Goal: Task Accomplishment & Management: Use online tool/utility

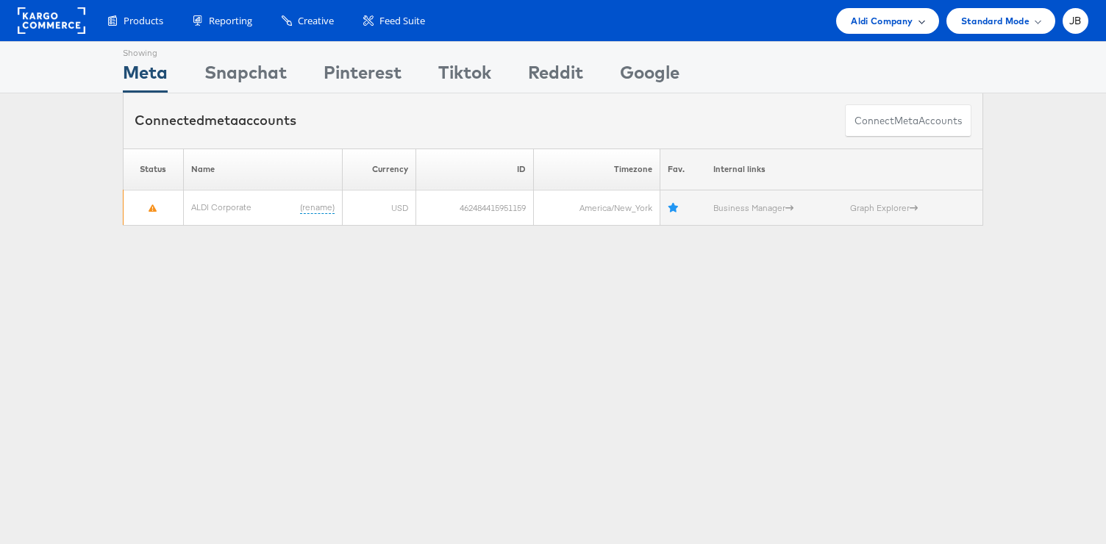
click at [886, 24] on span "Aldi Company" at bounding box center [882, 20] width 62 height 15
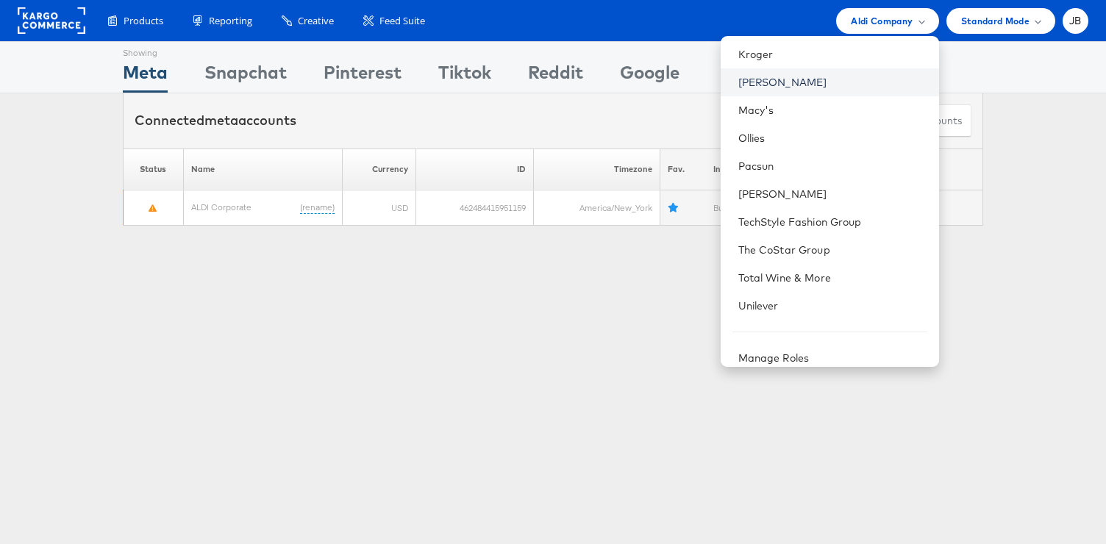
scroll to position [458, 0]
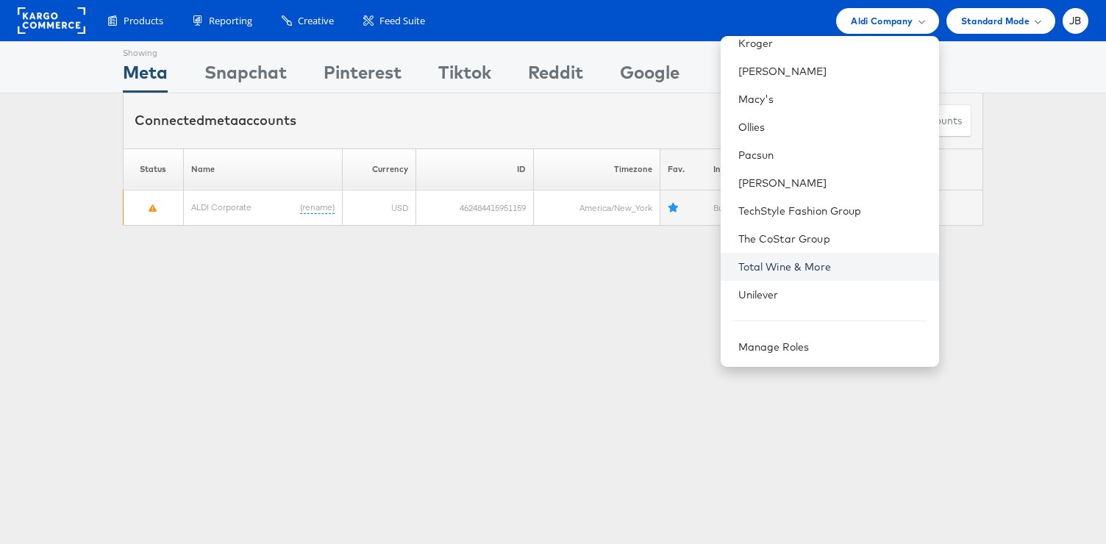
click at [791, 273] on link "Total Wine & More" at bounding box center [833, 267] width 189 height 15
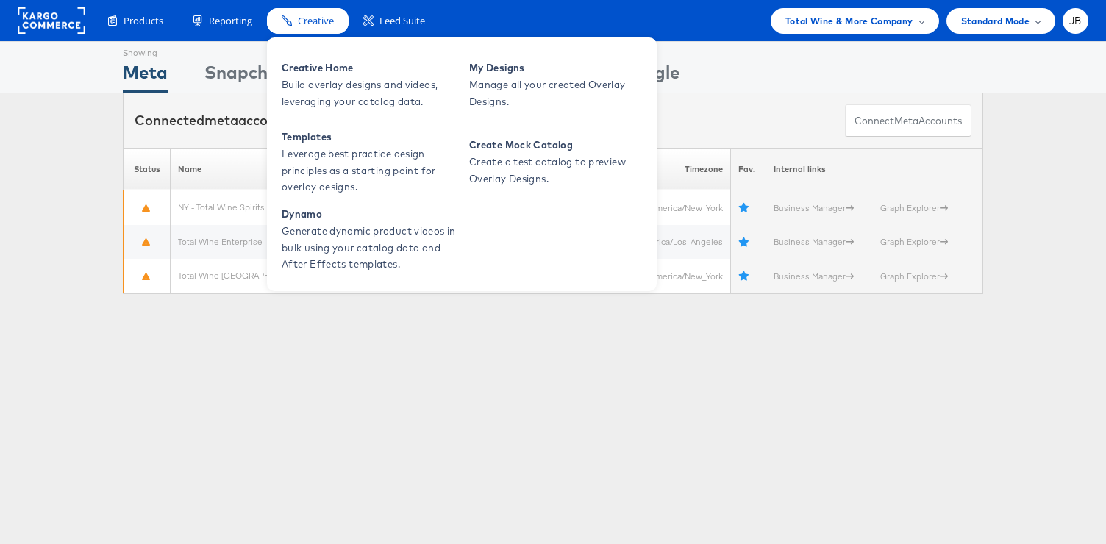
click at [299, 17] on span "Creative" at bounding box center [316, 21] width 36 height 14
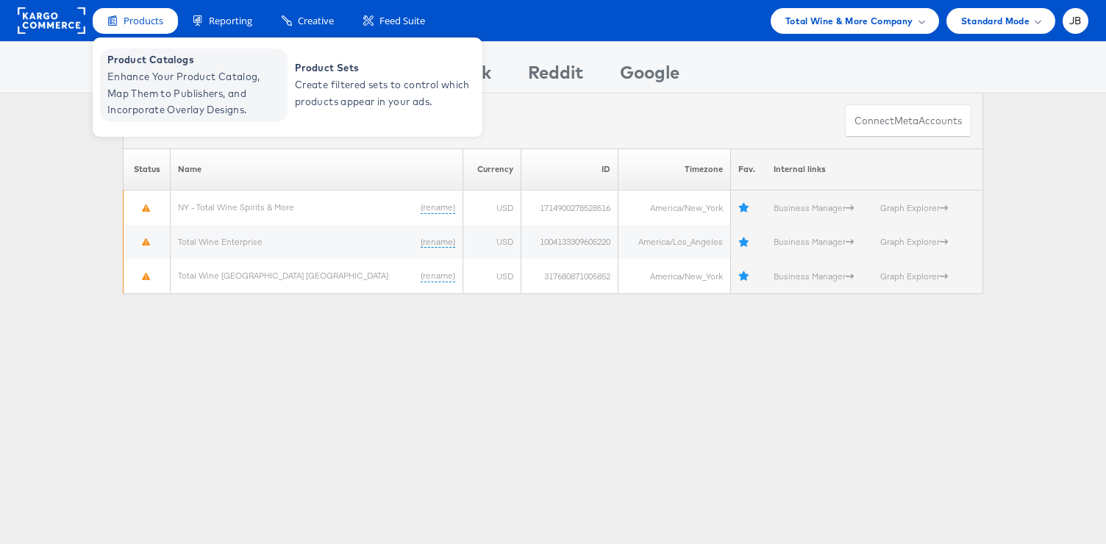
click at [145, 56] on span "Product Catalogs" at bounding box center [195, 59] width 177 height 17
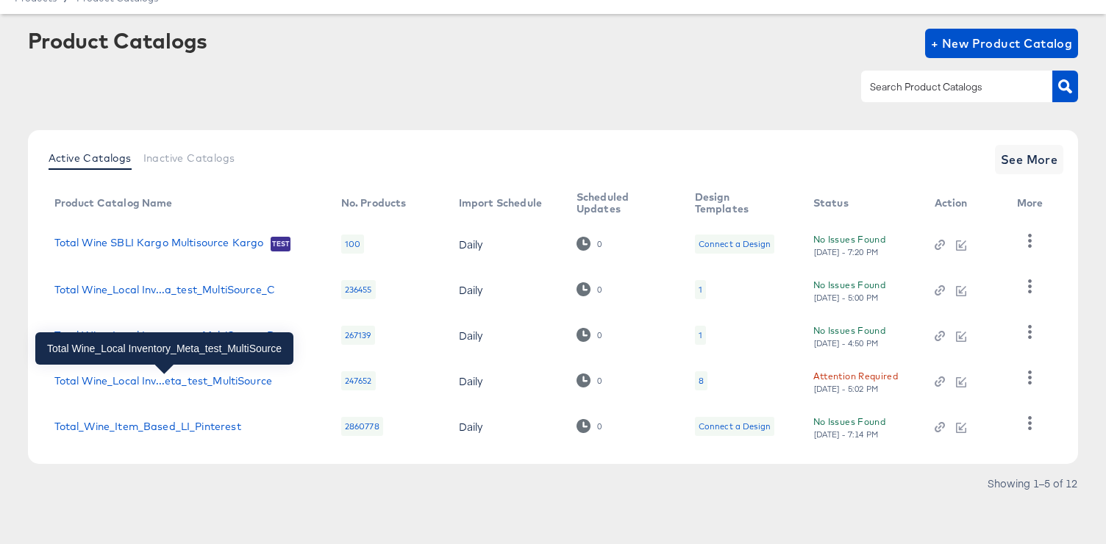
scroll to position [62, 0]
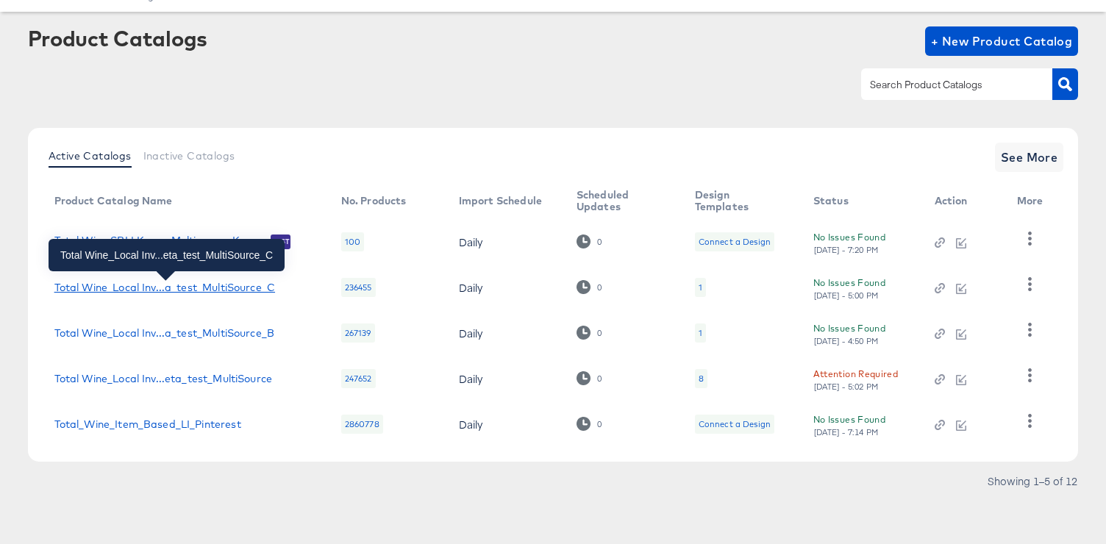
click at [231, 291] on div "Total Wine_Local Inv...a_test_MultiSource_C" at bounding box center [164, 288] width 221 height 12
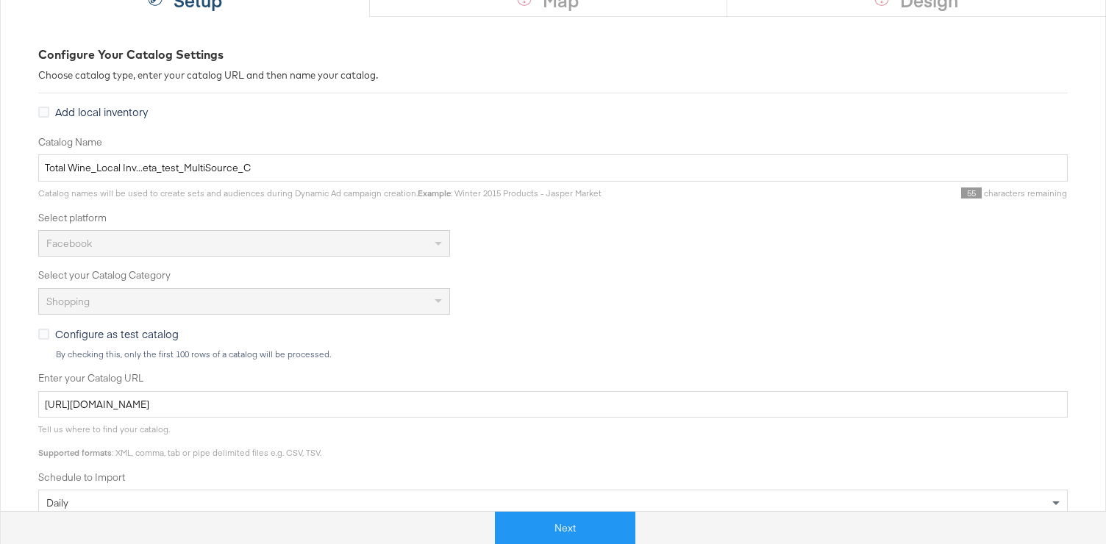
scroll to position [207, 0]
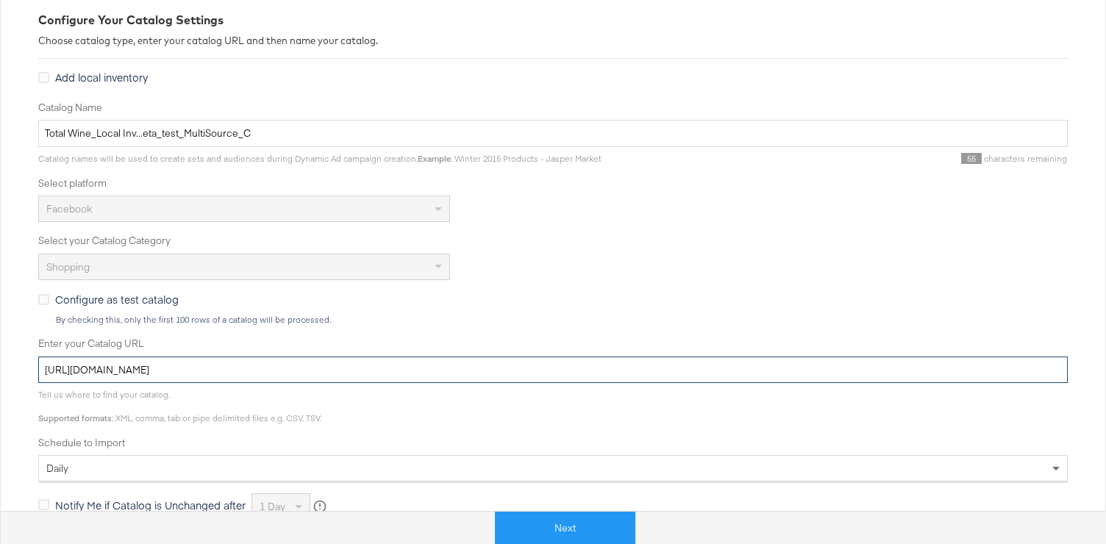
click at [297, 362] on input "https://ace.stitcherads.com/exports/1328/universal/none/universal-3/export.tsv.…" at bounding box center [553, 370] width 1030 height 27
click at [302, 374] on input "https://ace.stitcherads.com/exports/1328/universal/none/universal-3/export.tsv.…" at bounding box center [553, 370] width 1030 height 27
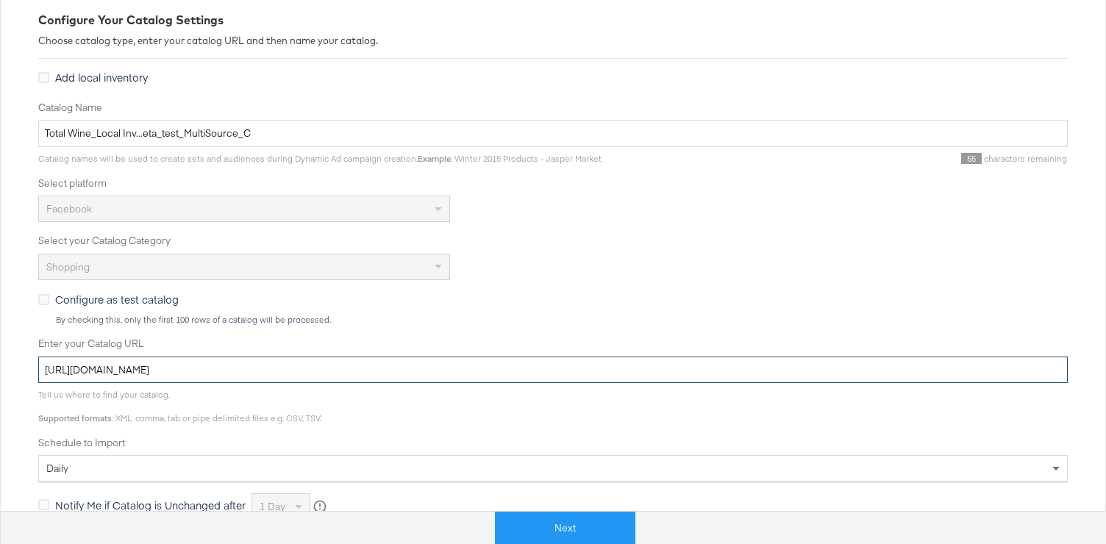
click at [302, 374] on input "https://ace.stitcherads.com/exports/1328/universal/none/universal-3/export.tsv.…" at bounding box center [553, 370] width 1030 height 27
